Goal: Answer question/provide support

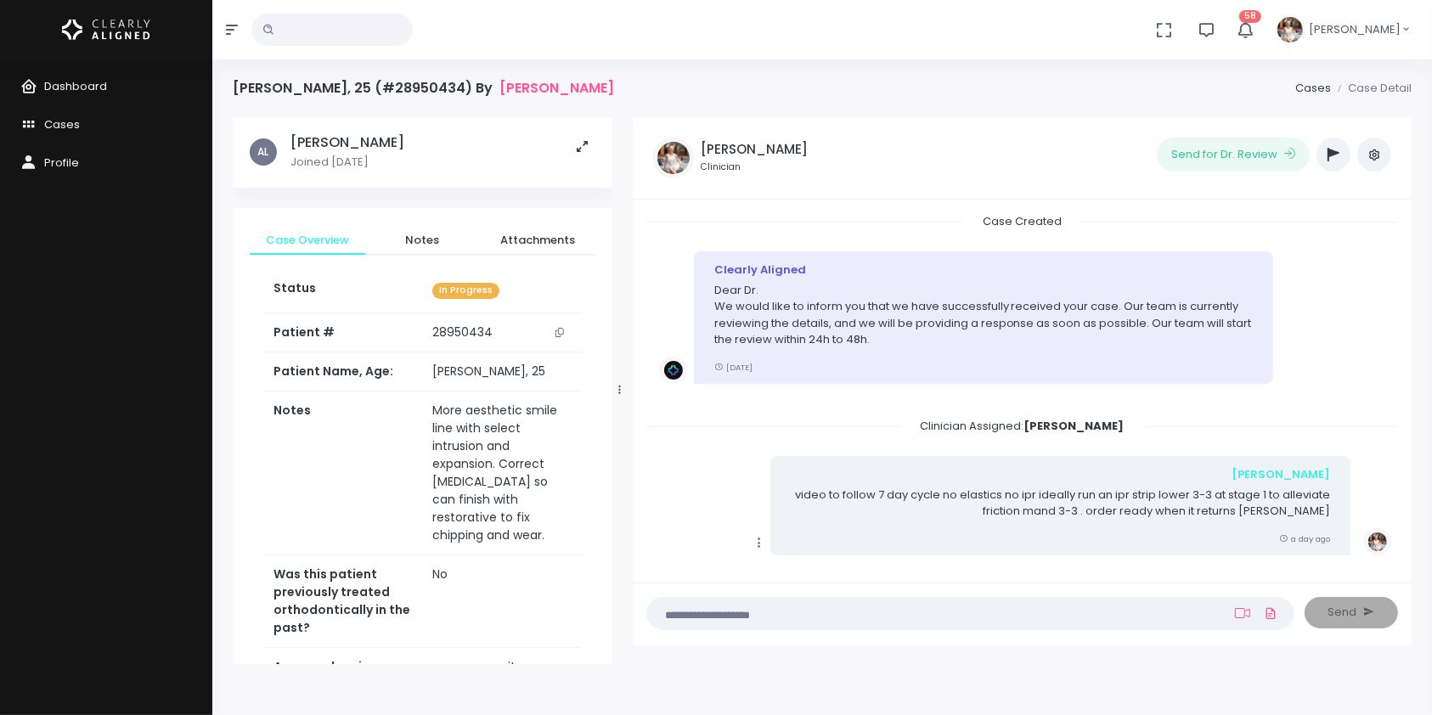
scroll to position [25, 0]
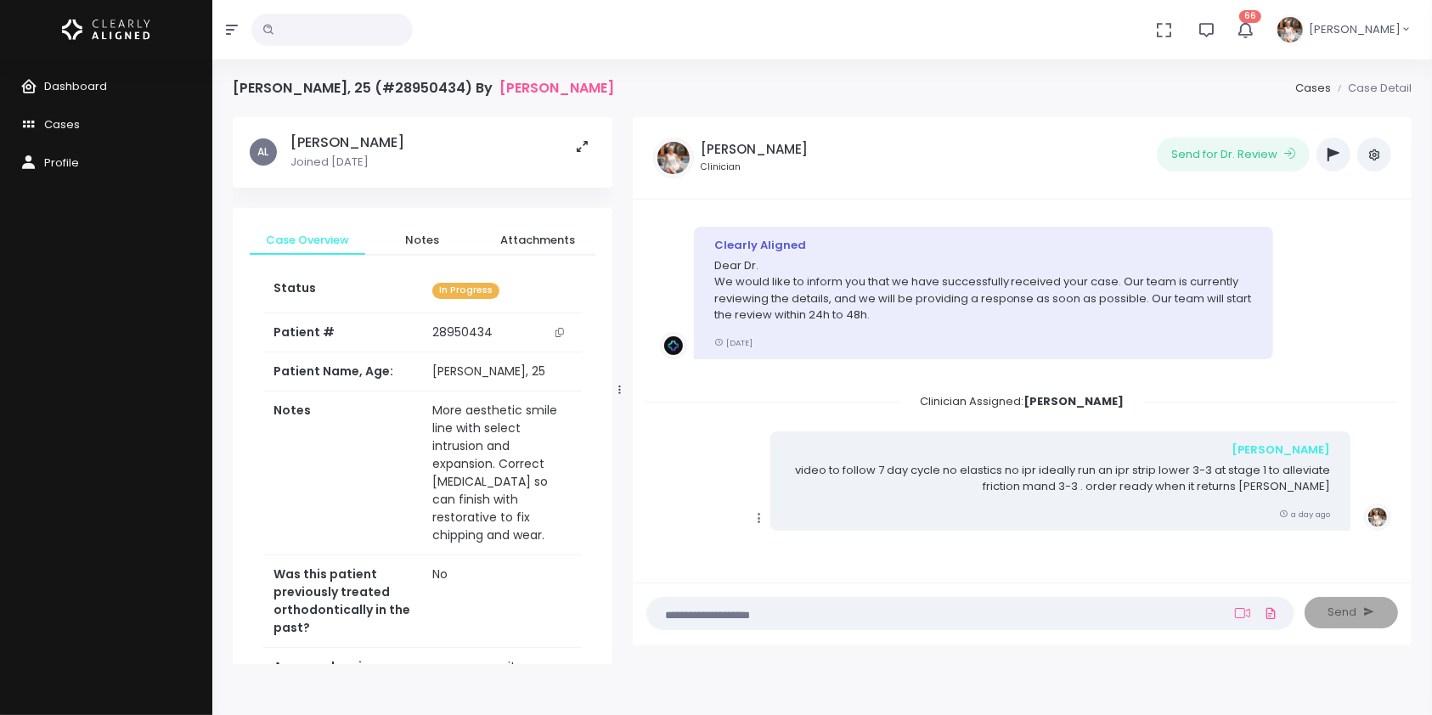
click at [293, 18] on input "text" at bounding box center [331, 30] width 161 height 32
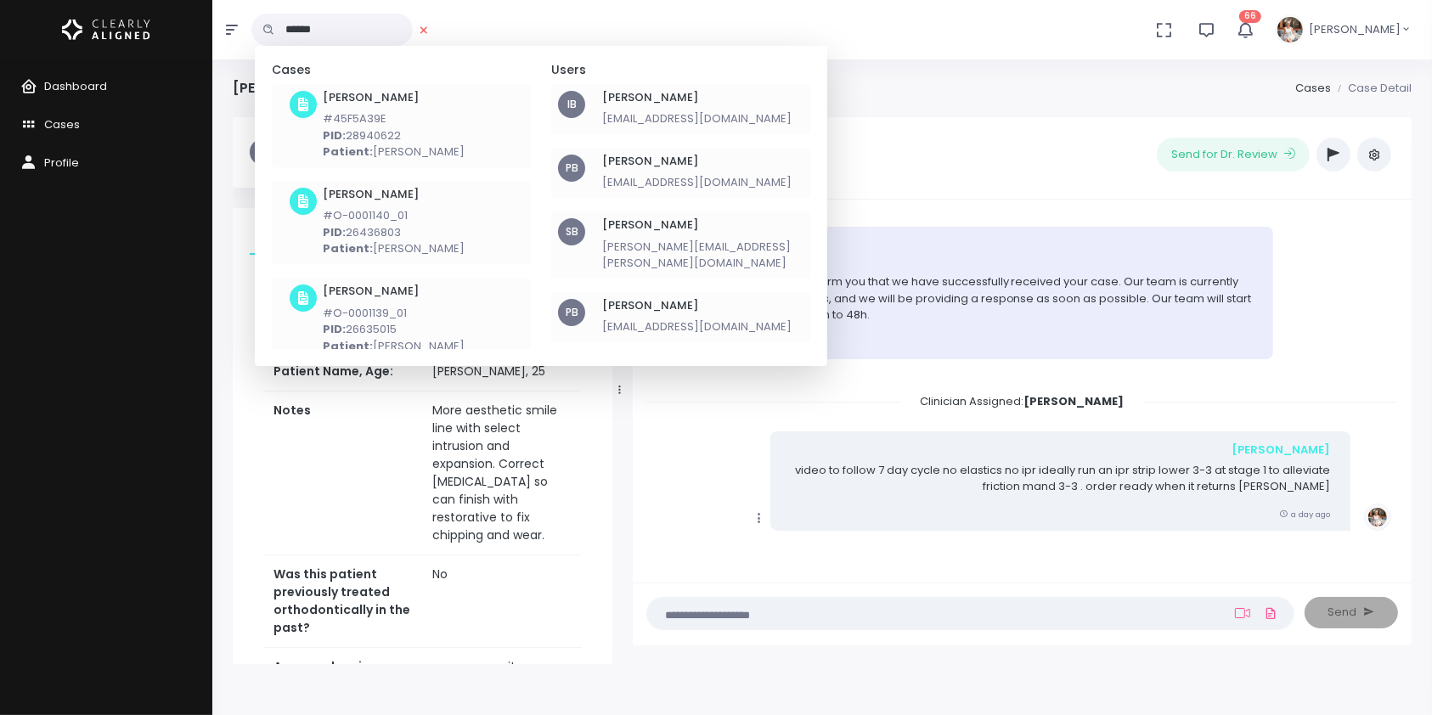
type input "******"
click at [361, 120] on p "#45F5A39E" at bounding box center [394, 118] width 142 height 17
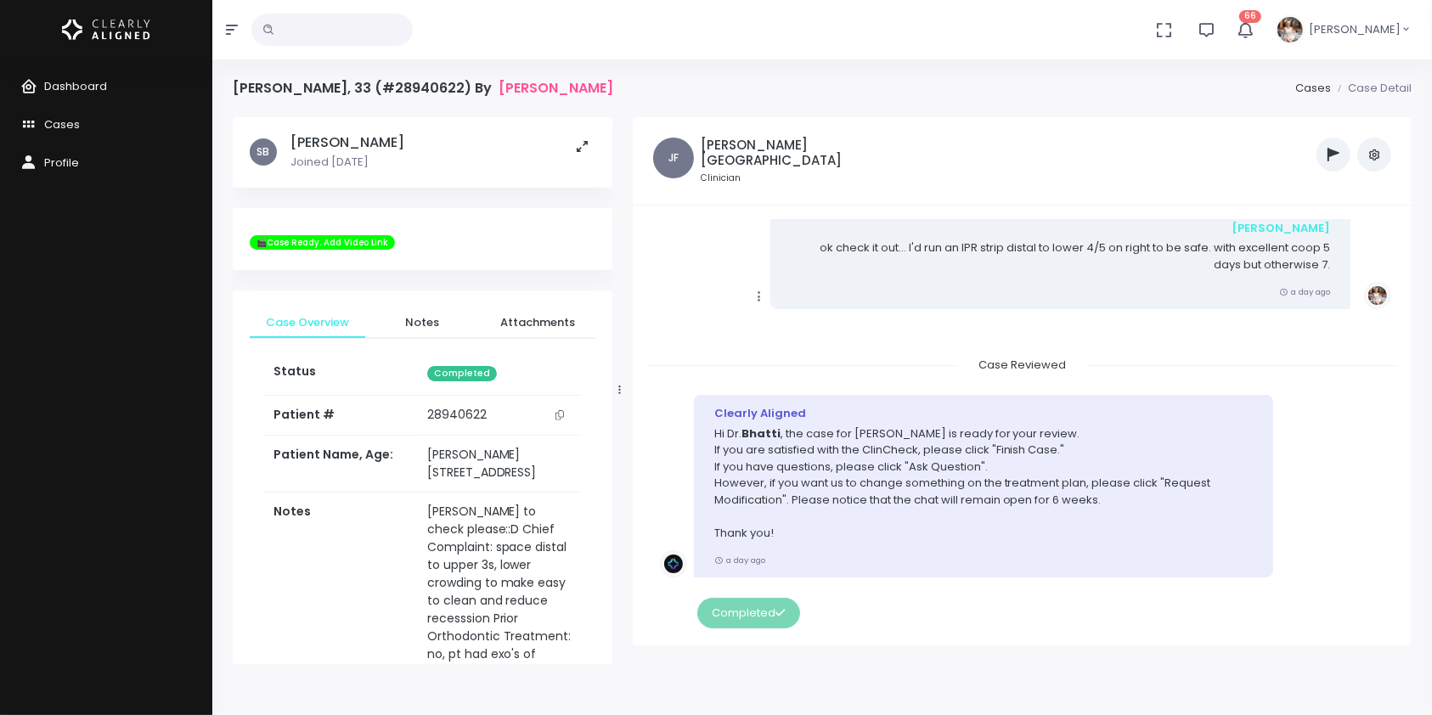
scroll to position [449, 0]
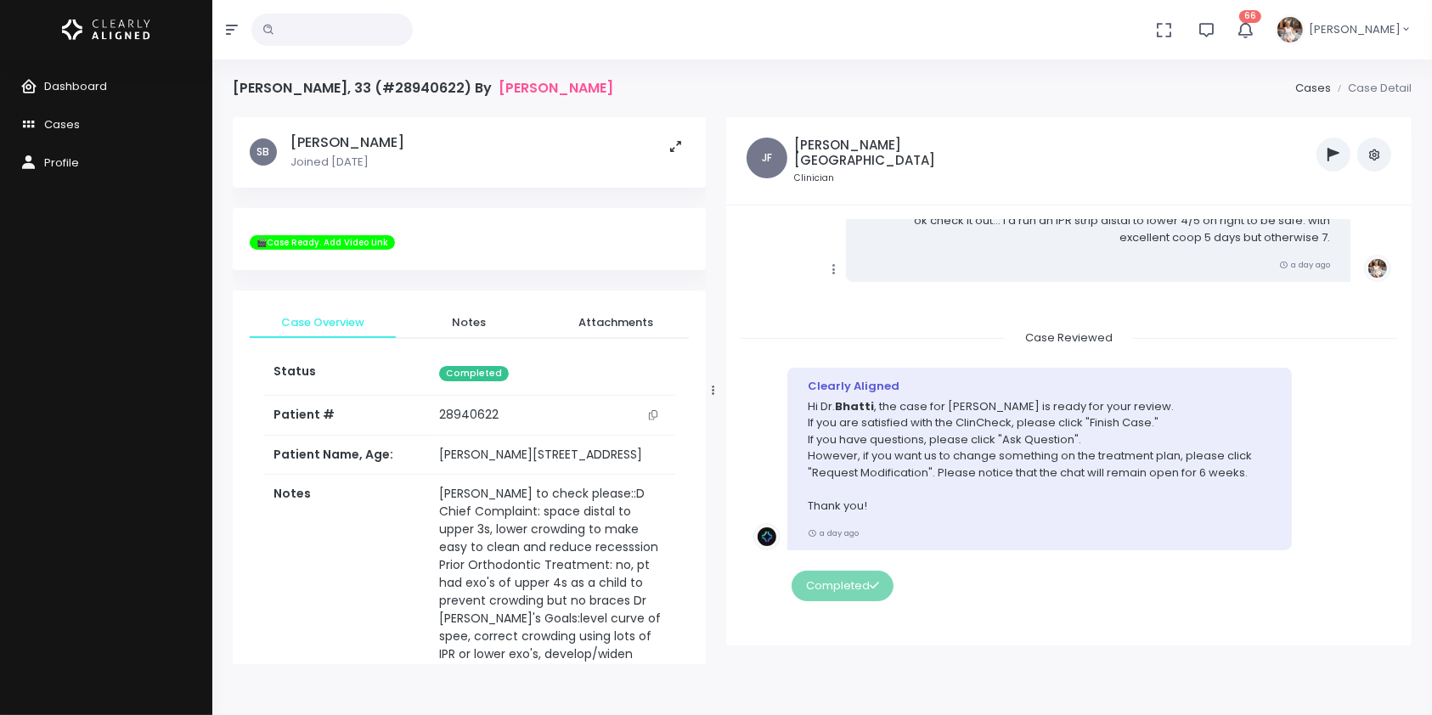
drag, startPoint x: 620, startPoint y: 384, endPoint x: 713, endPoint y: 375, distance: 93.9
click at [713, 375] on div at bounding box center [713, 390] width 8 height 536
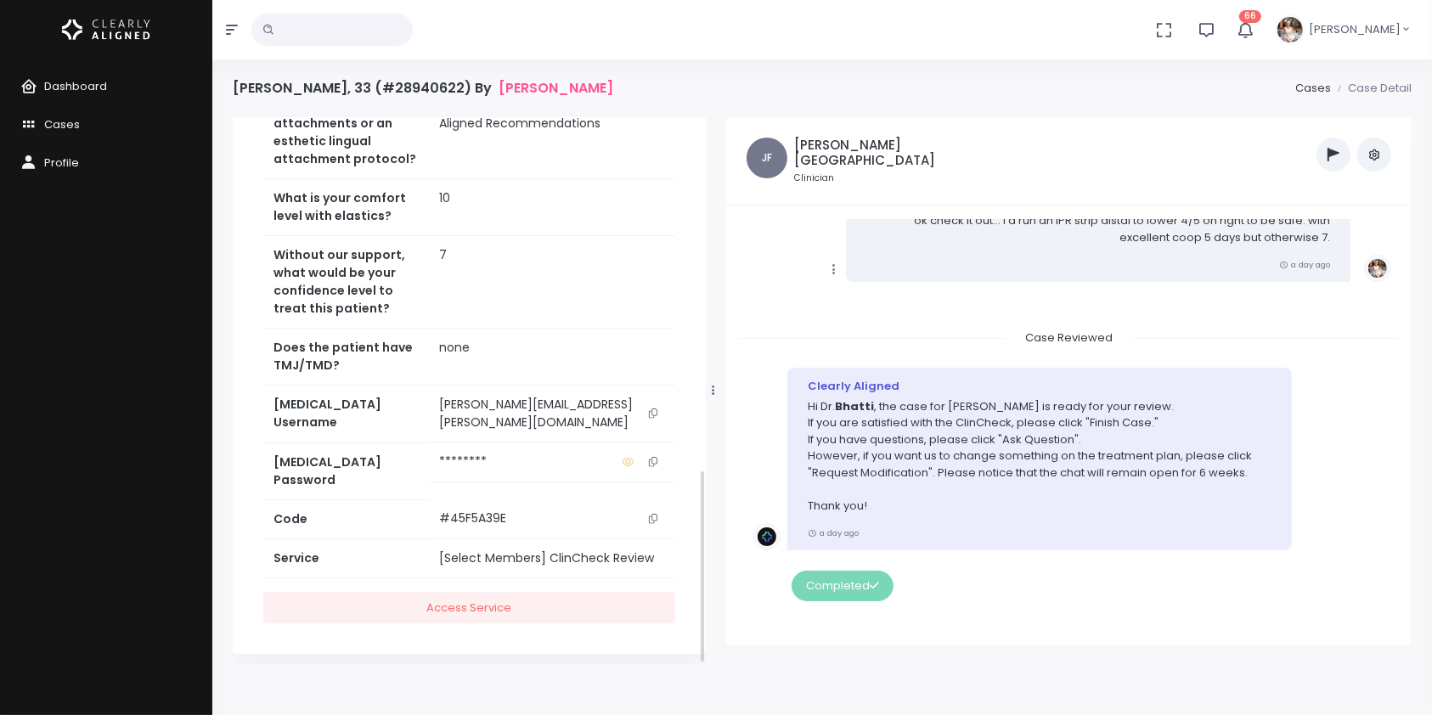
scroll to position [994, 0]
click at [652, 417] on icon "scrollable content" at bounding box center [653, 412] width 8 height 9
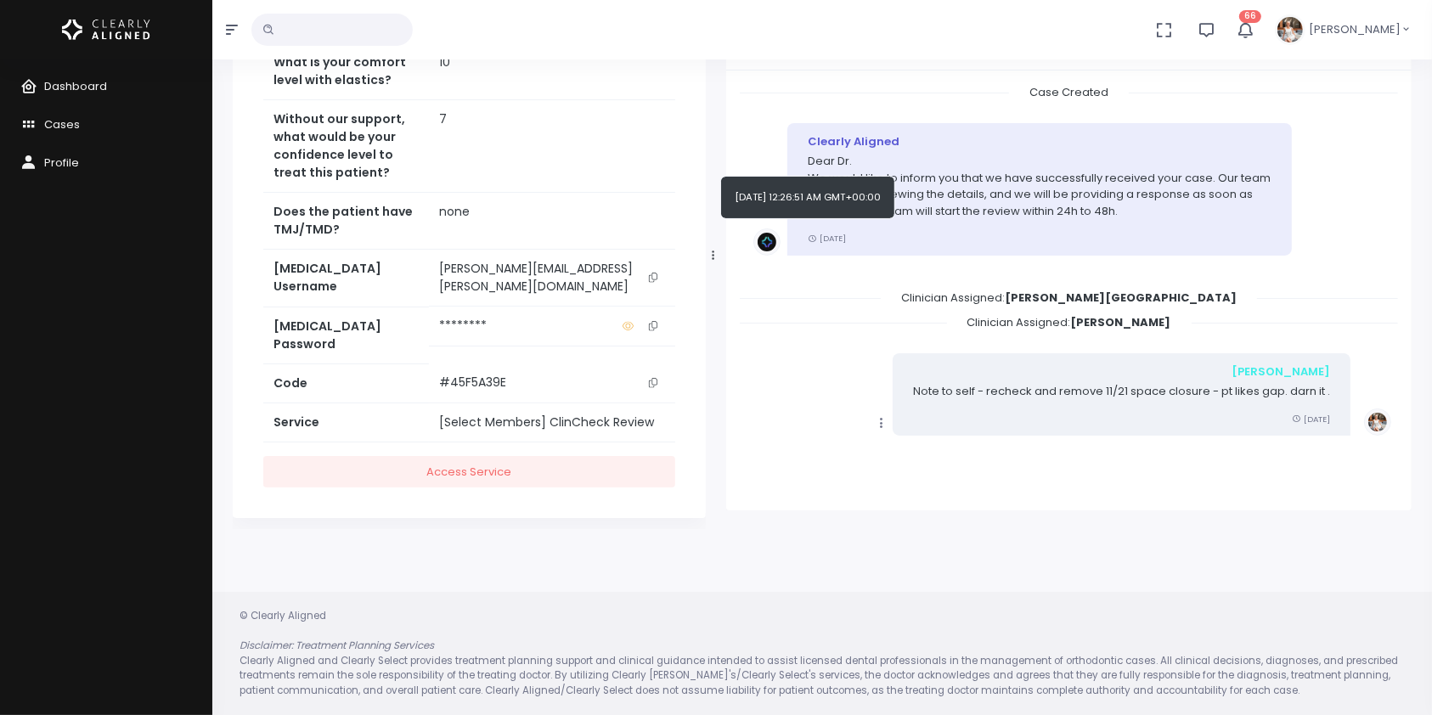
scroll to position [0, 0]
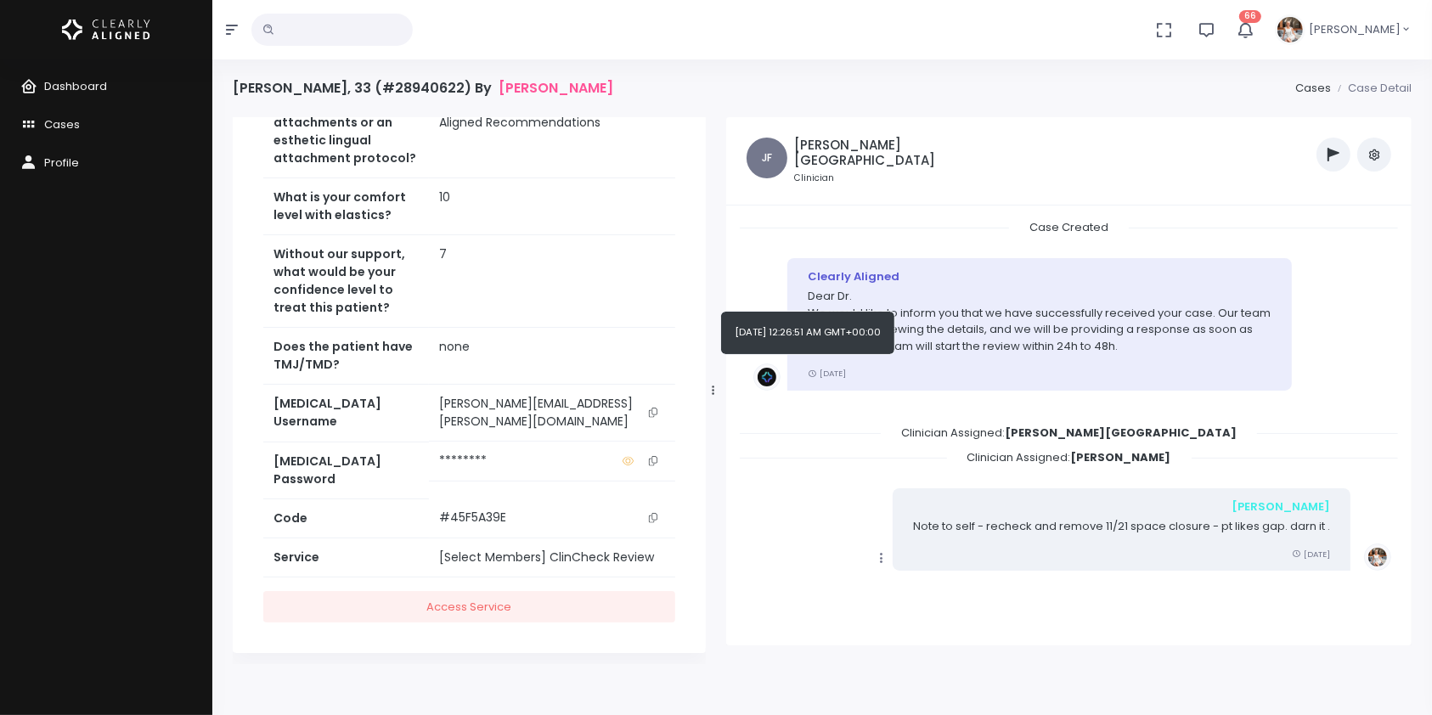
click at [1380, 161] on button "button" at bounding box center [1374, 155] width 34 height 34
click at [1338, 221] on link "Unarchive Case" at bounding box center [1316, 218] width 149 height 26
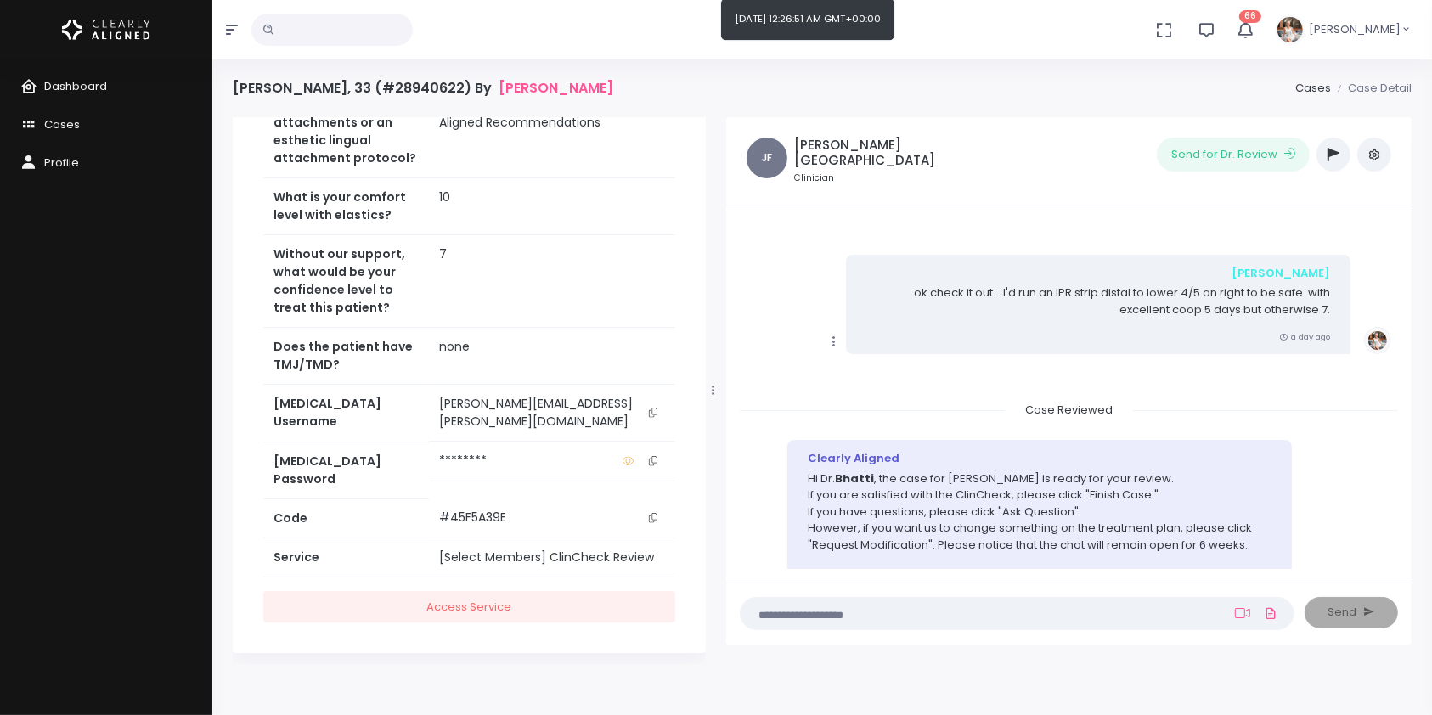
scroll to position [458, 0]
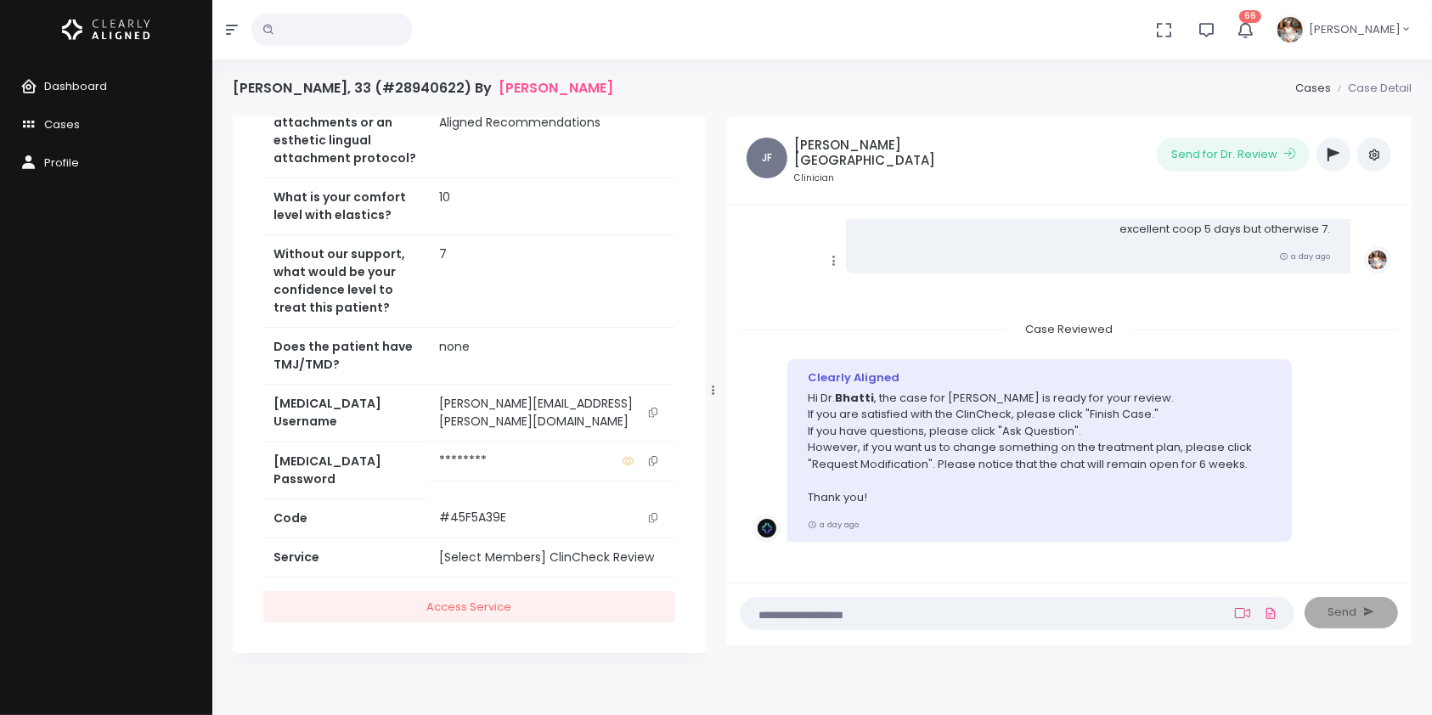
click at [1239, 606] on icon at bounding box center [1242, 613] width 15 height 14
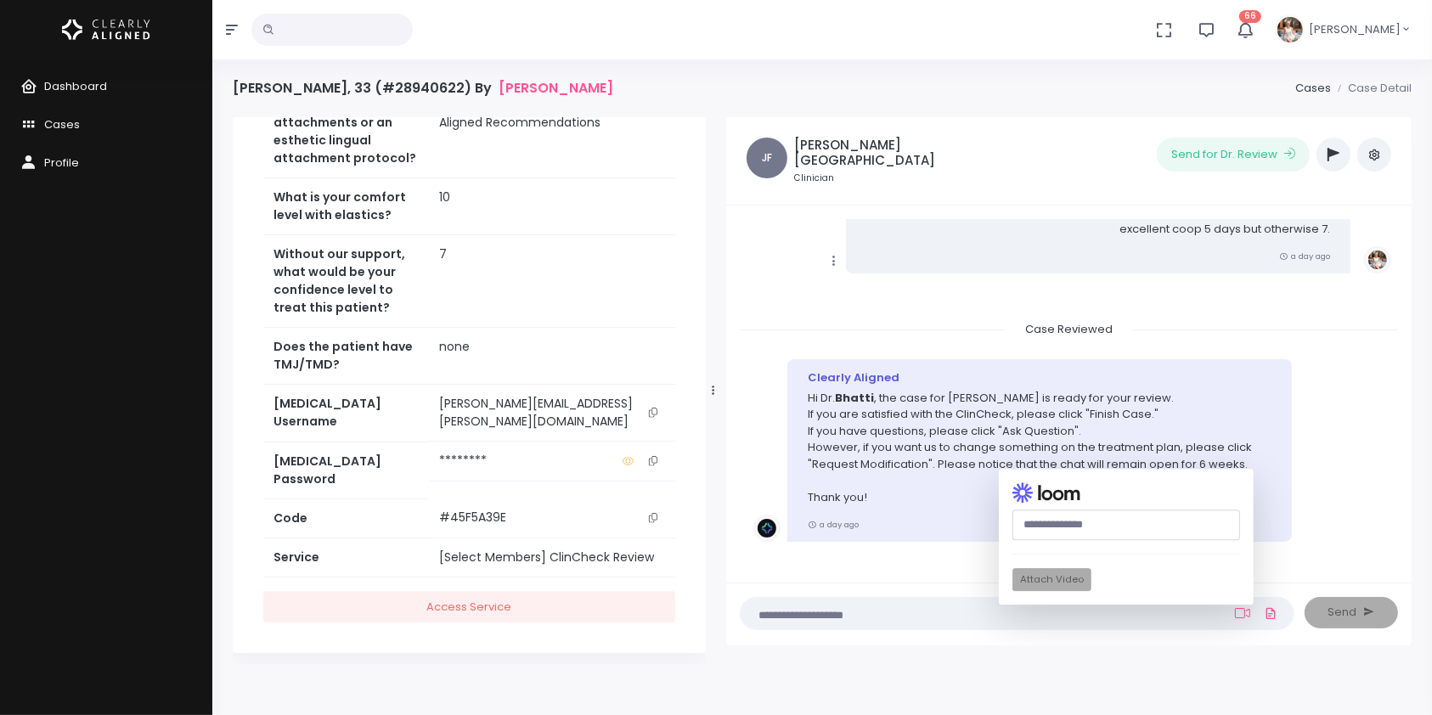
click at [1101, 522] on input "text" at bounding box center [1126, 525] width 228 height 31
paste input "**********"
type input "**********"
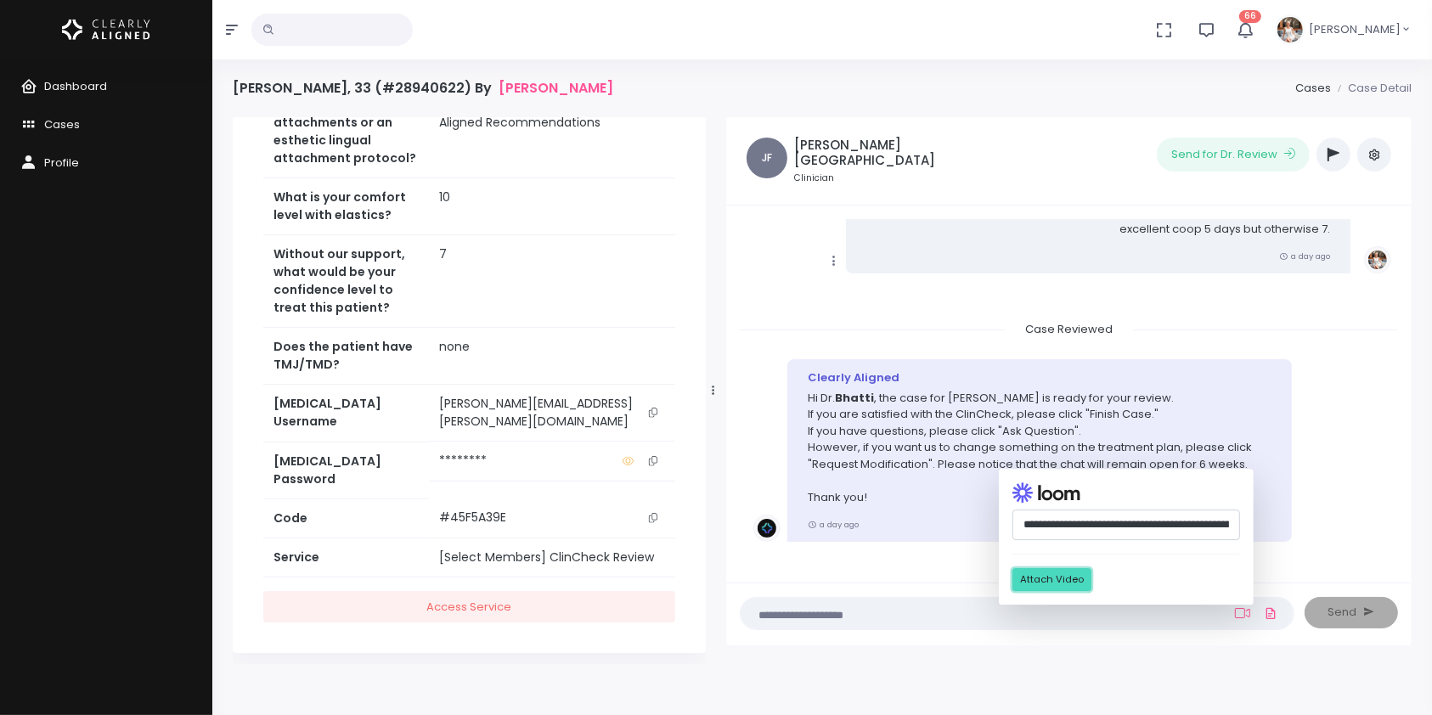
click at [1076, 575] on button "Attach Video" at bounding box center [1051, 580] width 79 height 23
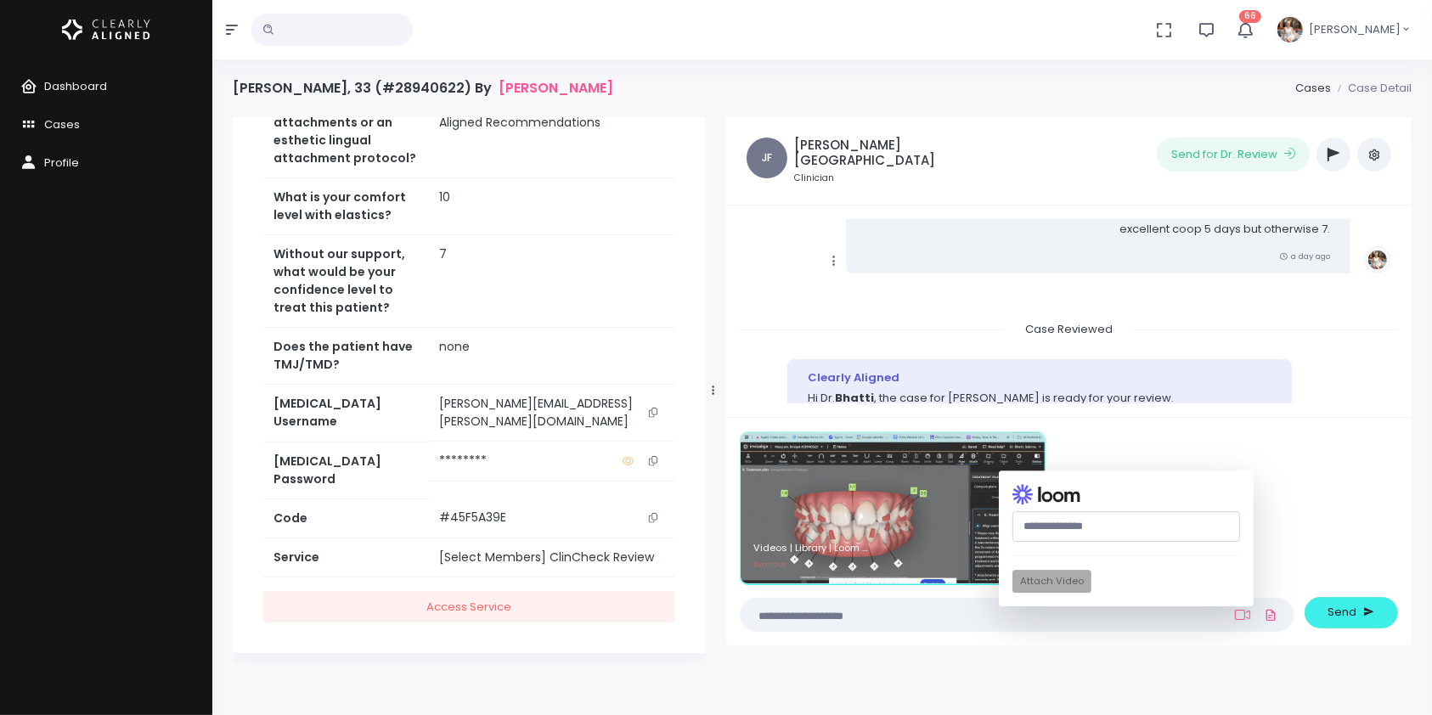
click at [947, 612] on textarea at bounding box center [984, 615] width 466 height 19
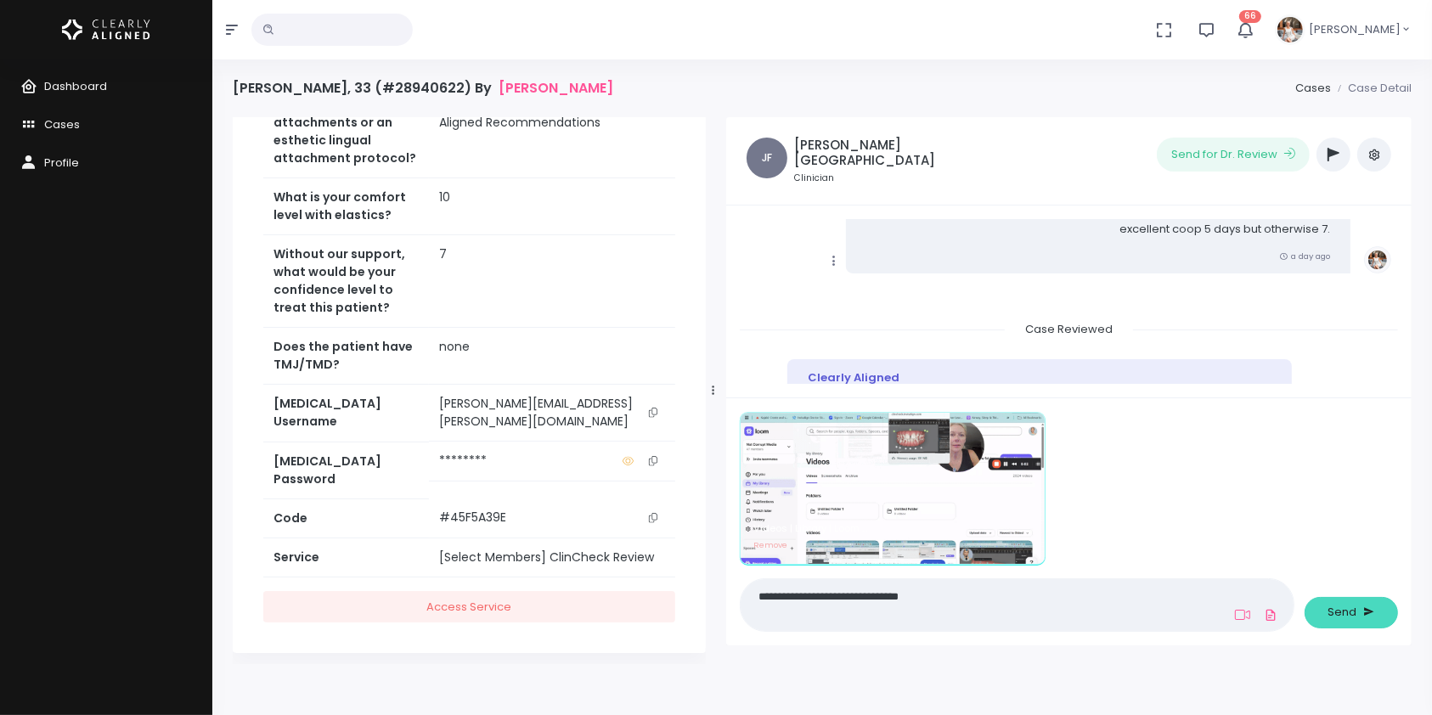
type textarea "**********"
click at [1350, 617] on span "Send" at bounding box center [1342, 612] width 29 height 17
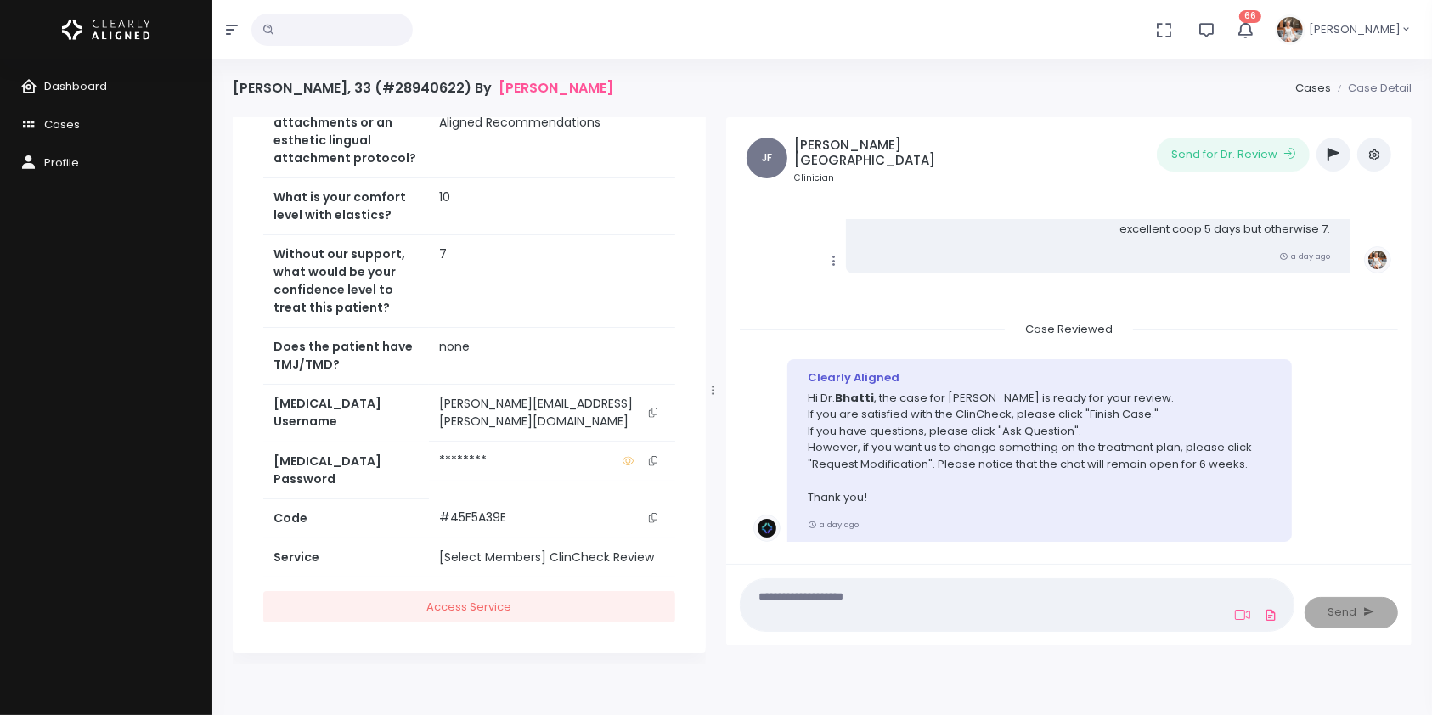
scroll to position [784, 0]
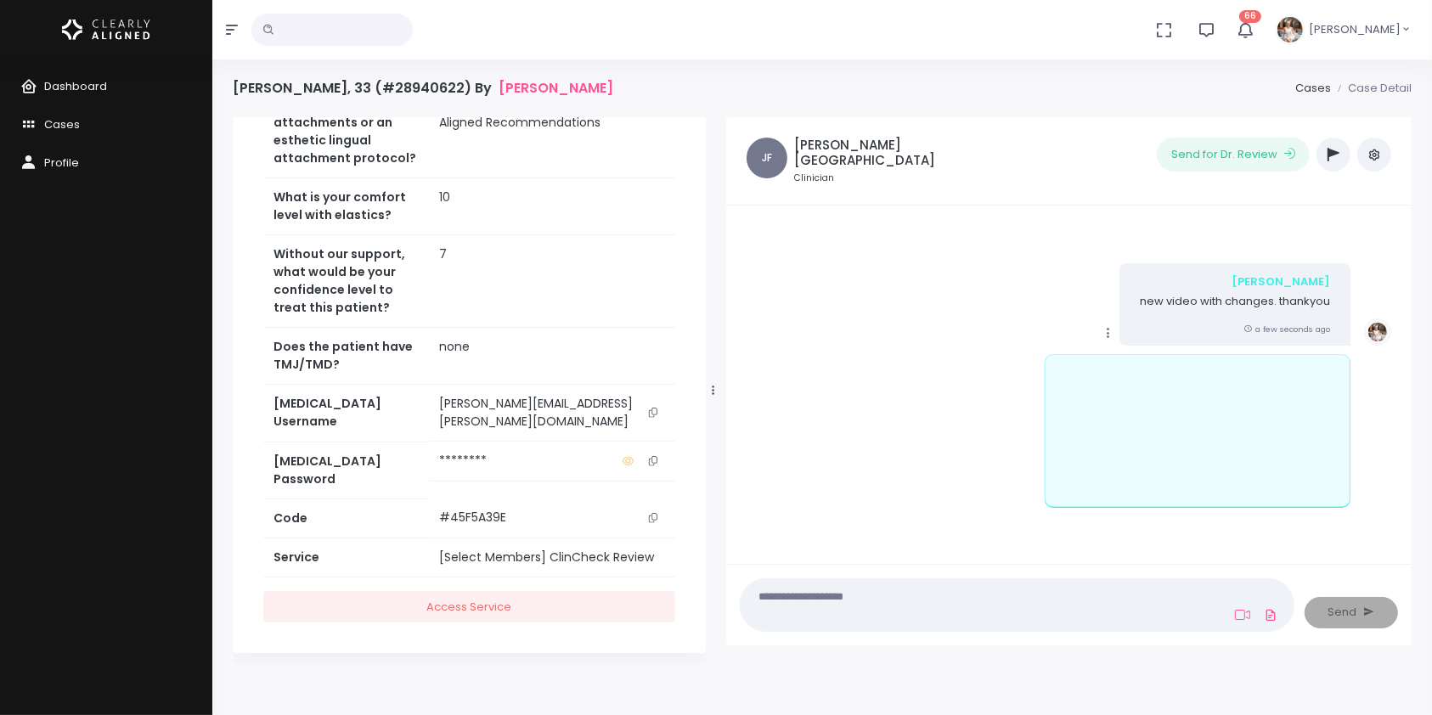
click at [1101, 325] on icon at bounding box center [1108, 332] width 15 height 15
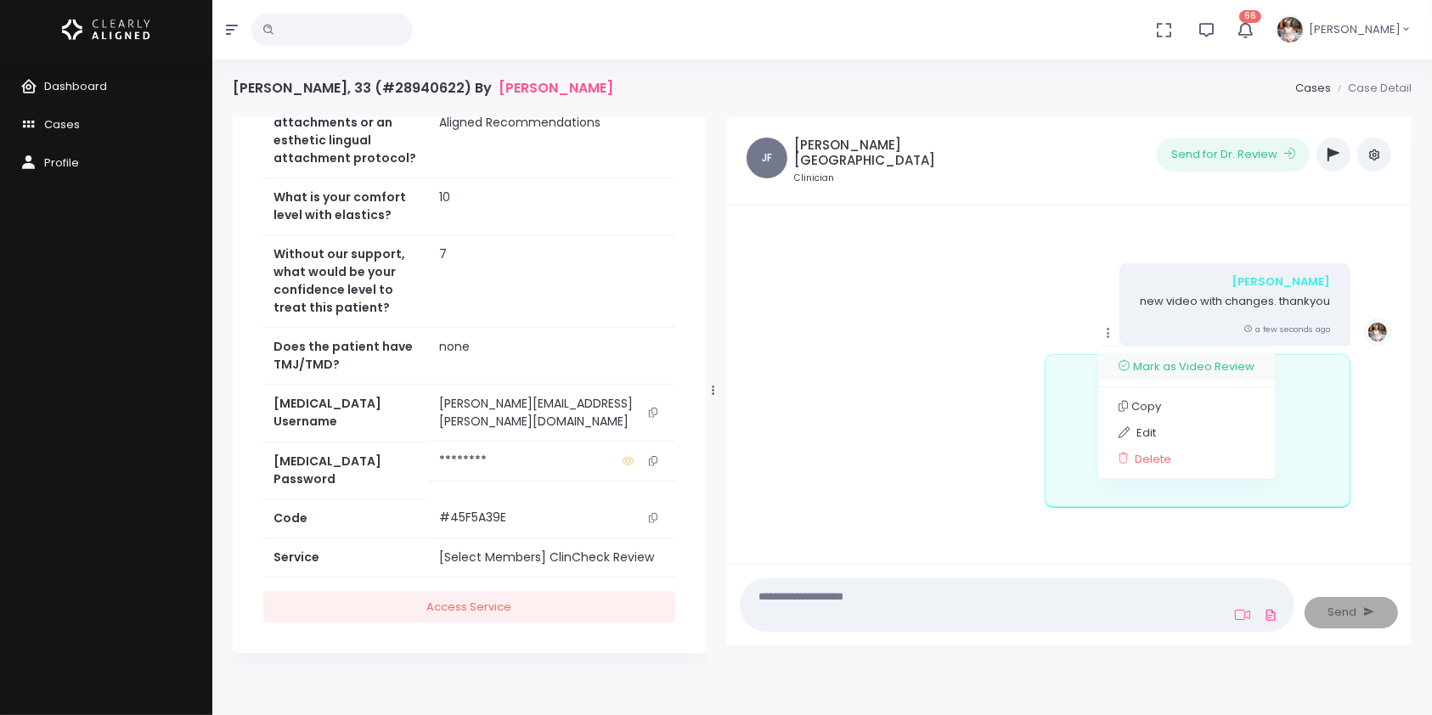
click at [1128, 357] on link "Mark as Video Review" at bounding box center [1186, 366] width 177 height 26
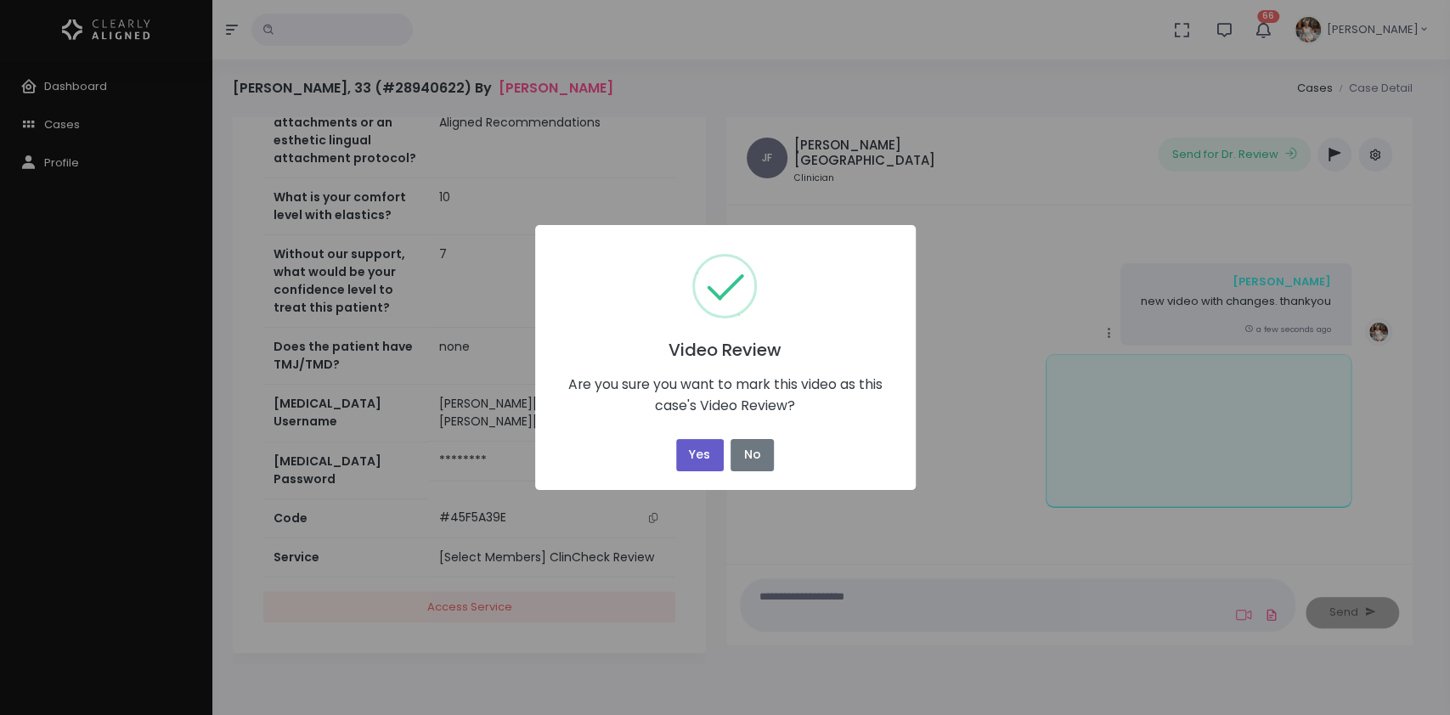
click at [701, 453] on button "Yes" at bounding box center [700, 455] width 48 height 33
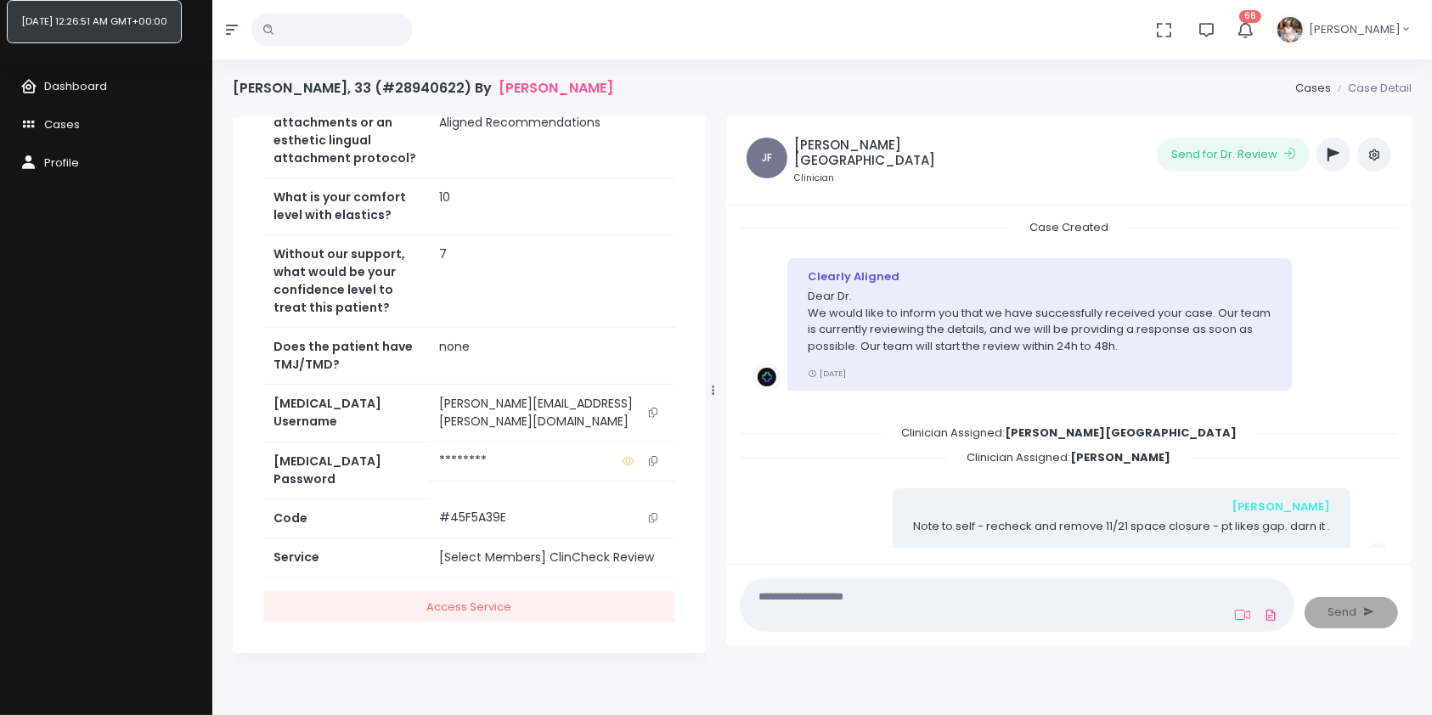
scroll to position [815, 0]
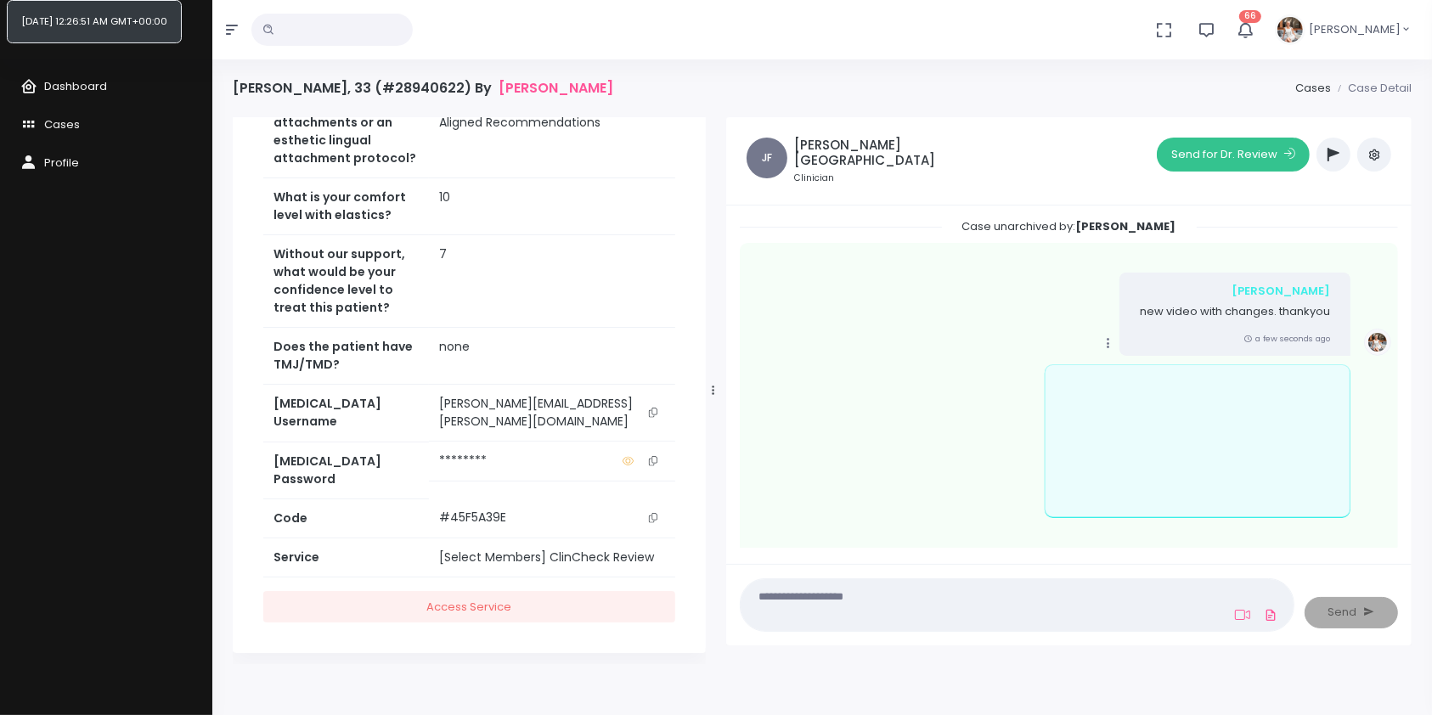
click at [1215, 138] on button "Send for Dr. Review" at bounding box center [1233, 155] width 153 height 34
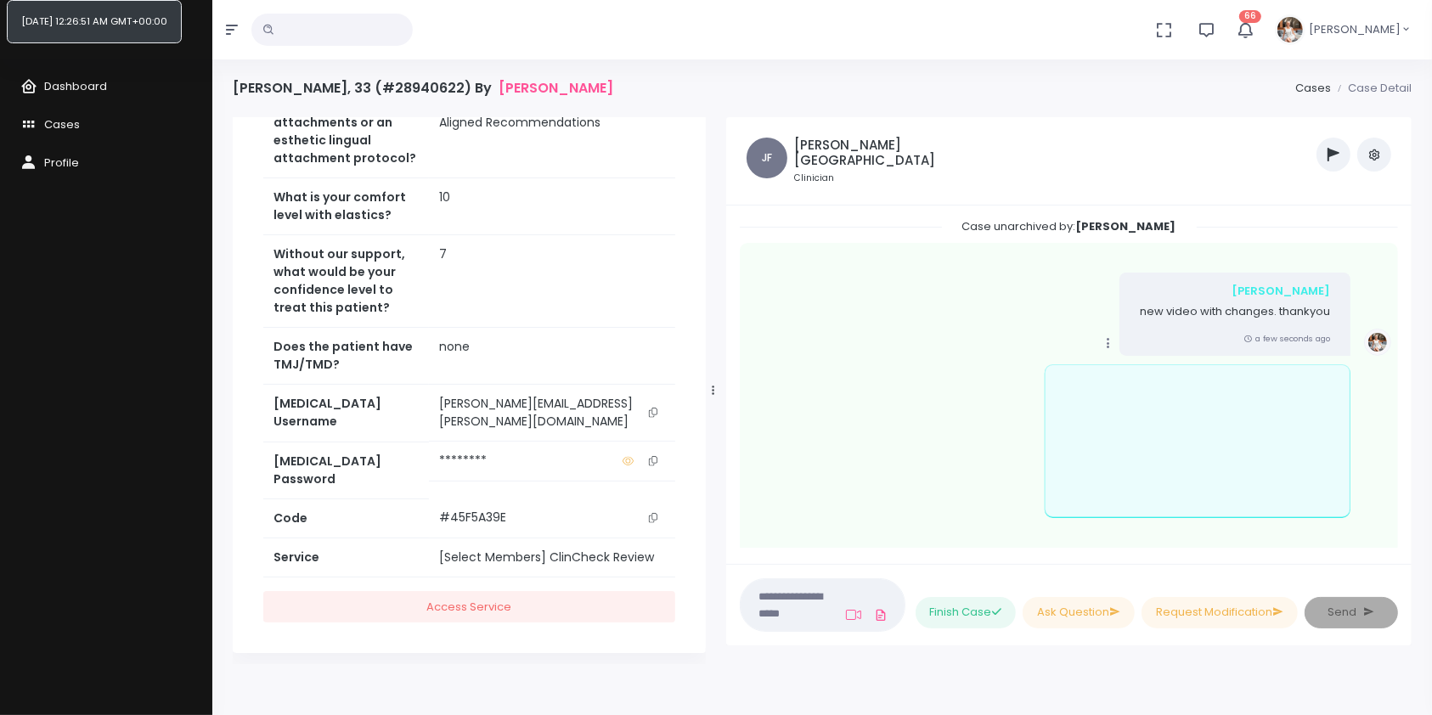
scroll to position [1139, 0]
